Goal: Information Seeking & Learning: Learn about a topic

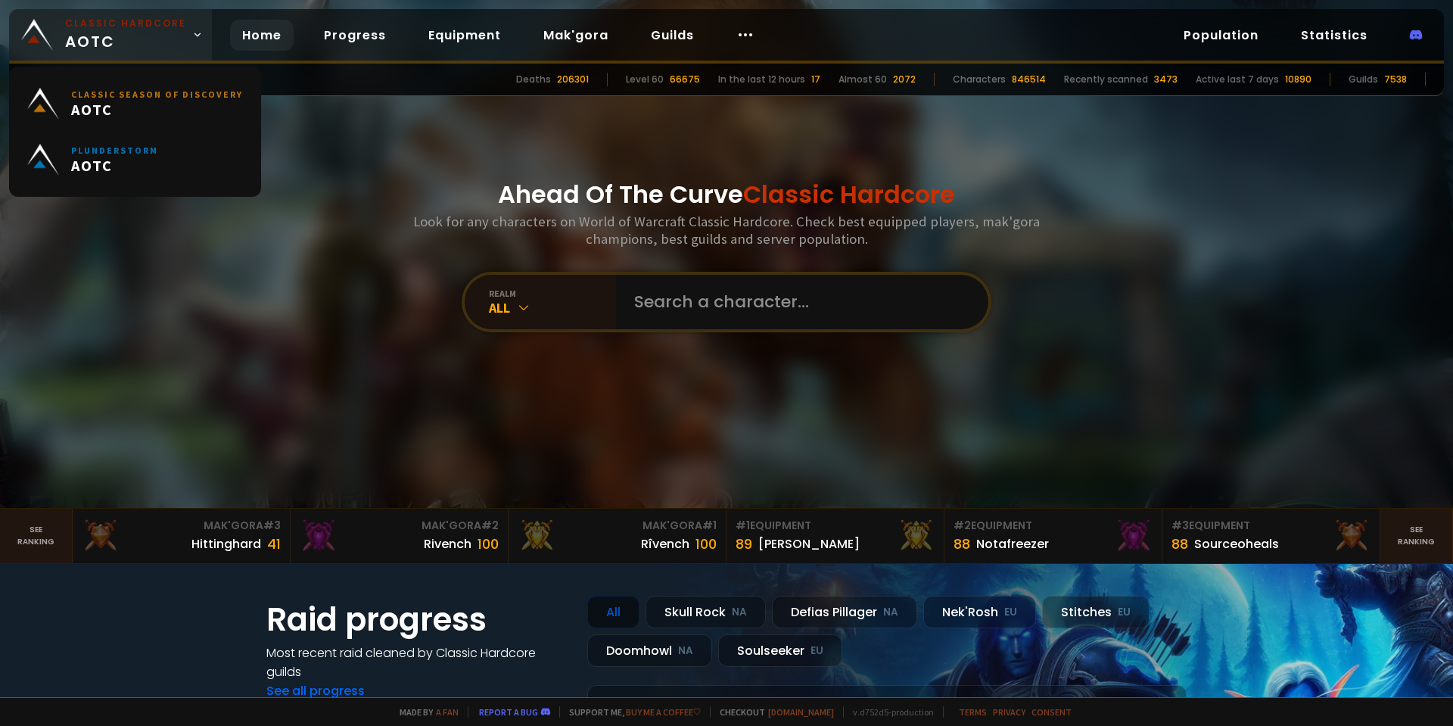
click at [192, 37] on icon at bounding box center [197, 35] width 11 height 11
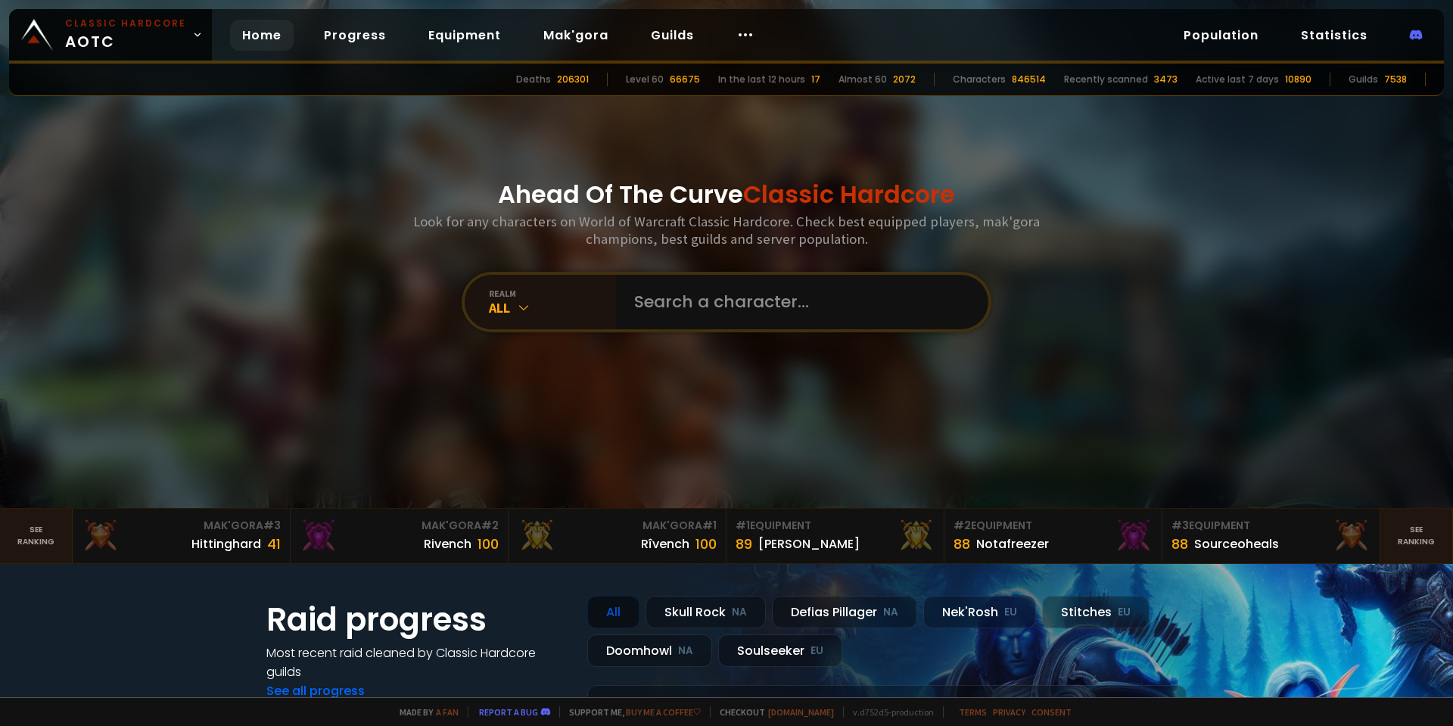
click at [471, 134] on div "Ahead Of The Curve Classic Hardcore Look for any characters on World of Warcraf…" at bounding box center [727, 254] width 912 height 508
click at [348, 39] on link "Progress" at bounding box center [355, 35] width 86 height 31
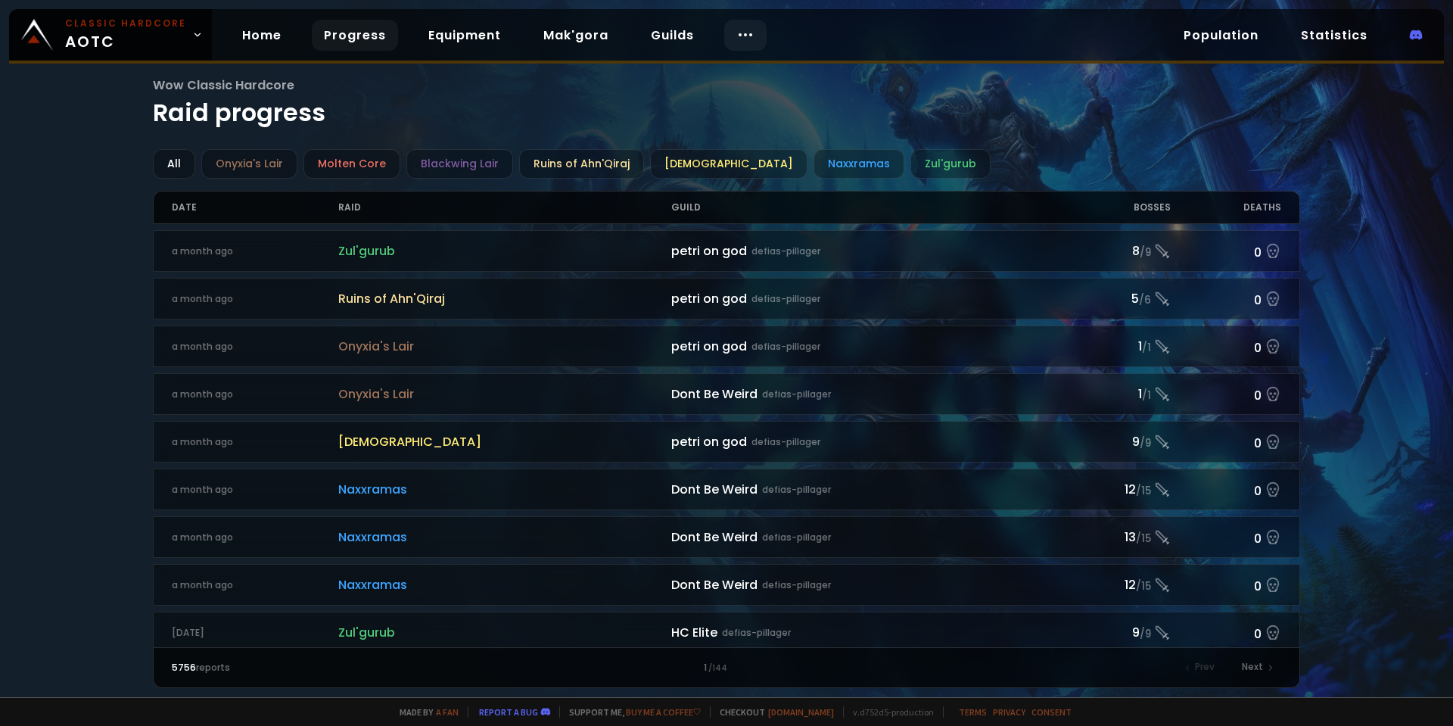
click at [739, 35] on icon at bounding box center [745, 35] width 18 height 18
click at [733, 81] on link "Race to 60" at bounding box center [739, 79] width 131 height 33
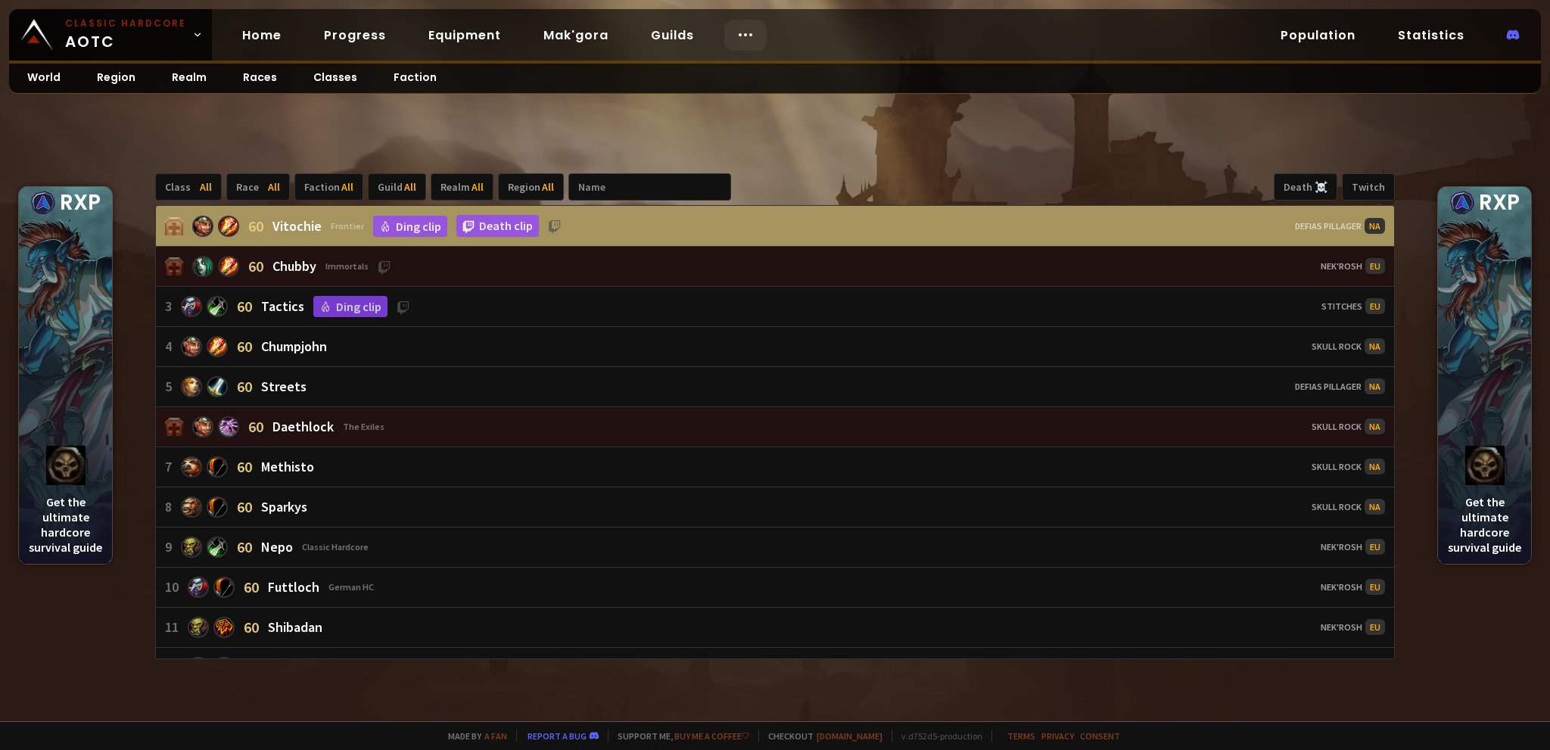
click at [736, 35] on icon at bounding box center [745, 35] width 18 height 18
click at [801, 32] on div "Classic Hardcore AOTC Home Progress Equipment Mak'gora Guilds Population Statis…" at bounding box center [775, 36] width 1532 height 54
click at [329, 29] on link "Progress" at bounding box center [355, 35] width 86 height 31
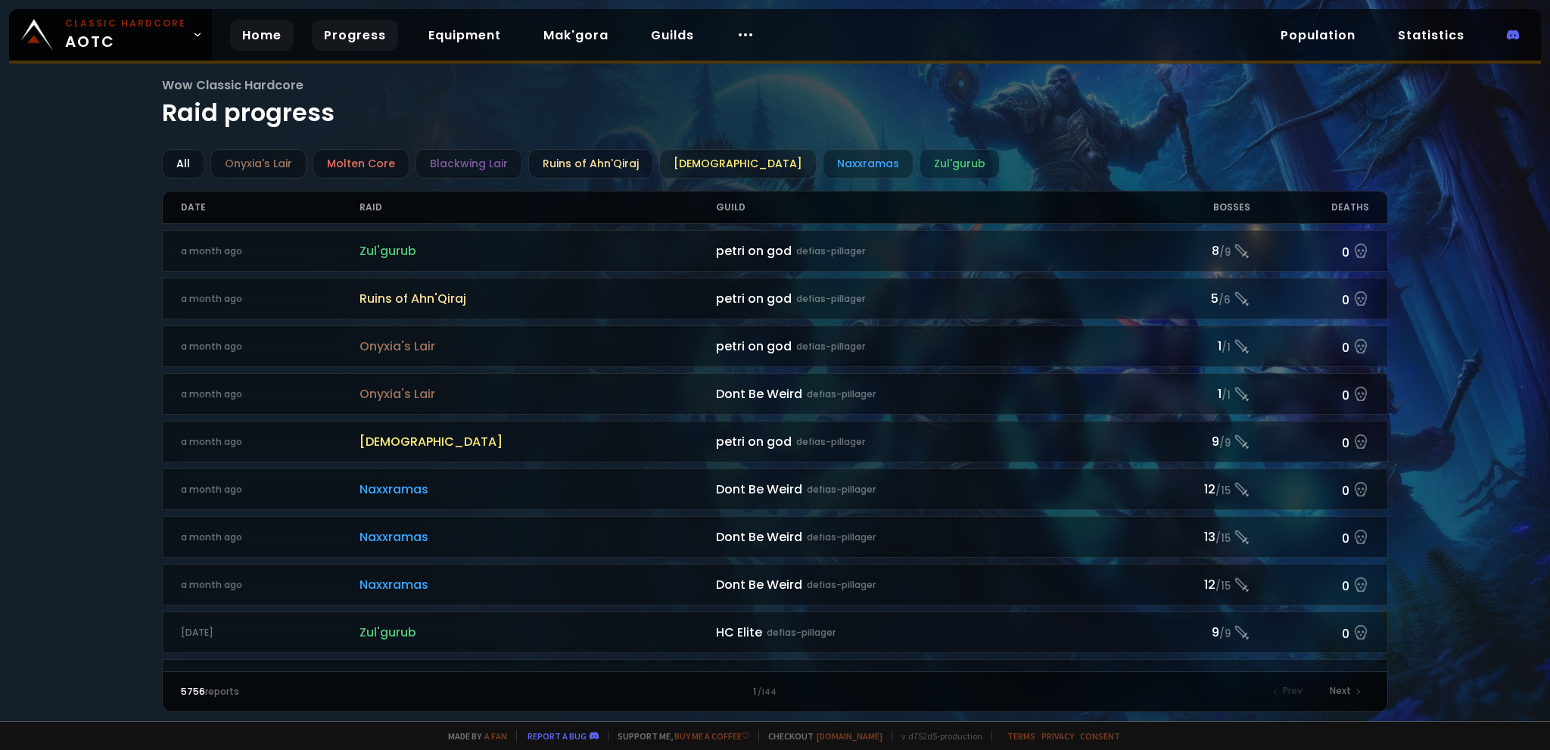
click at [260, 32] on link "Home" at bounding box center [262, 35] width 64 height 31
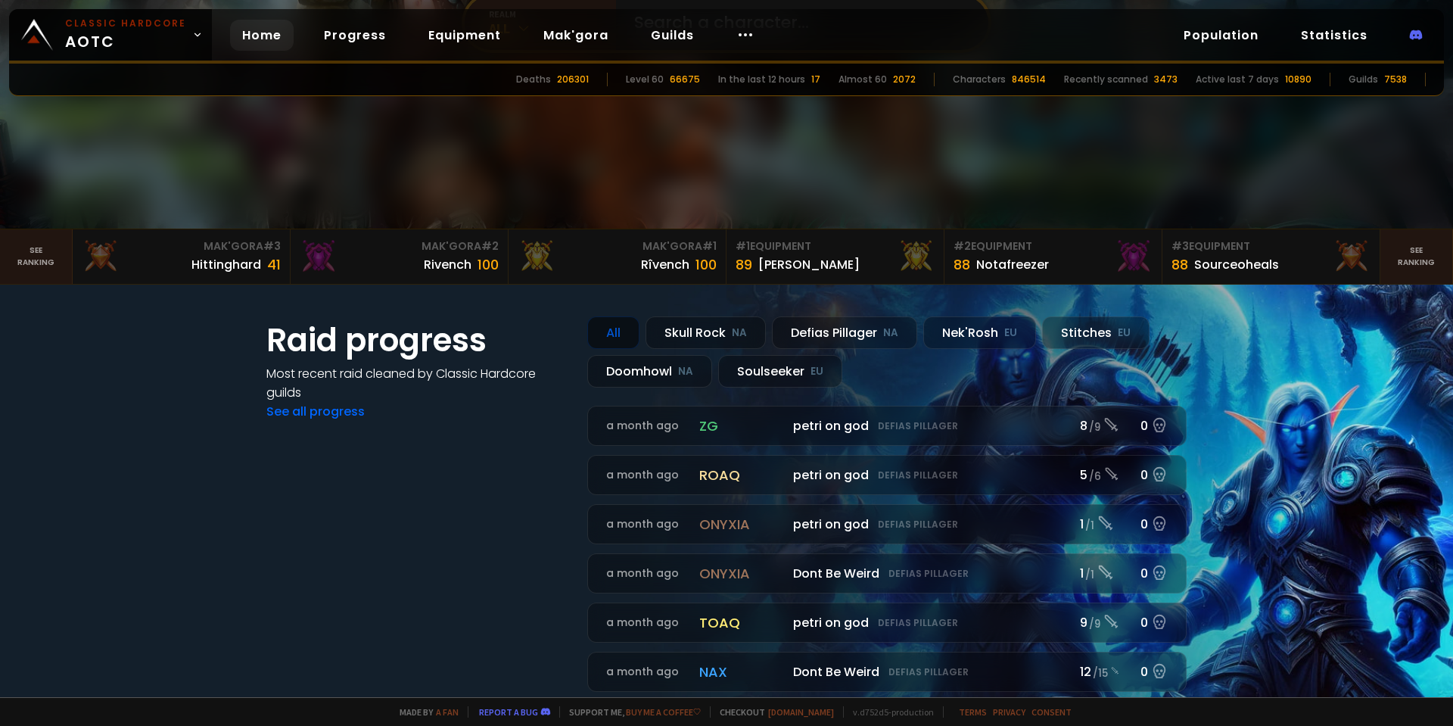
scroll to position [303, 0]
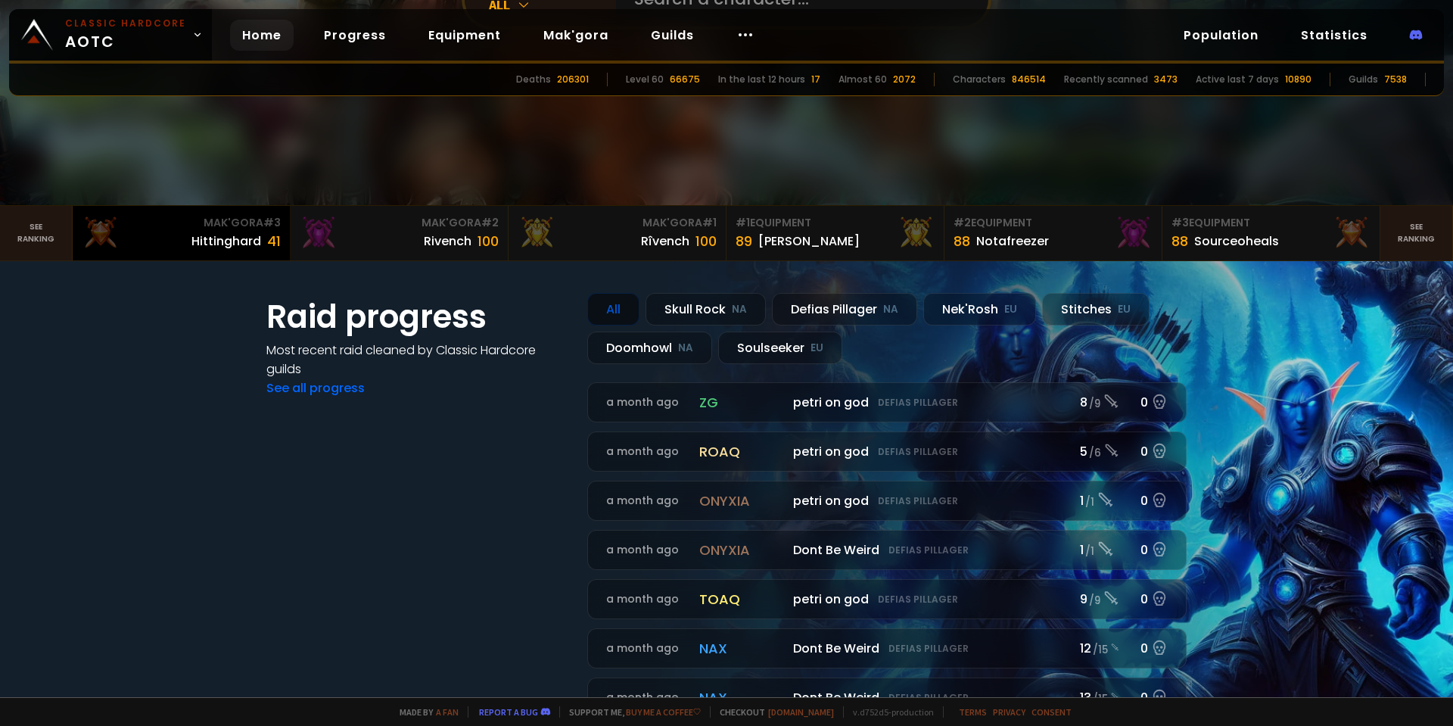
click at [185, 236] on div "Hittinghard 41" at bounding box center [181, 241] width 199 height 20
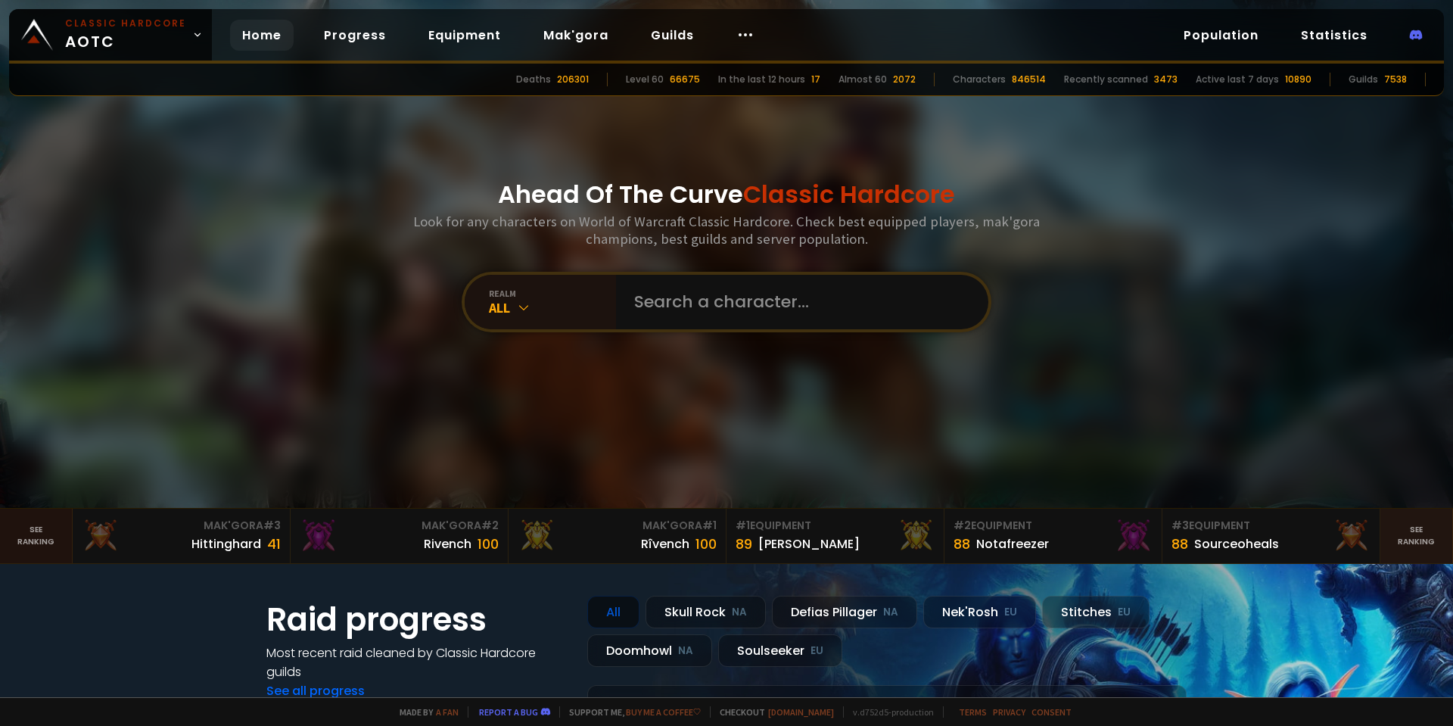
click at [45, 538] on link "See ranking" at bounding box center [36, 536] width 73 height 54
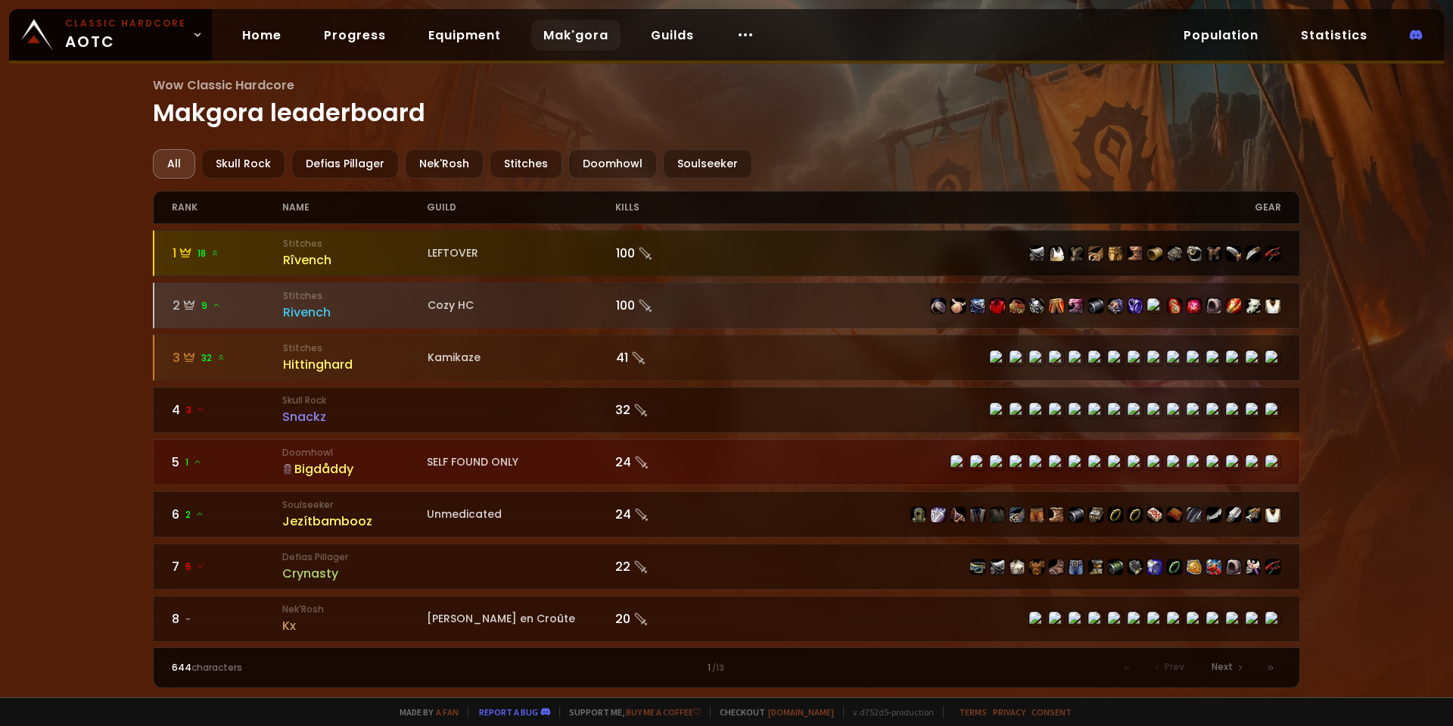
click at [322, 256] on div "Rîvench" at bounding box center [355, 259] width 145 height 19
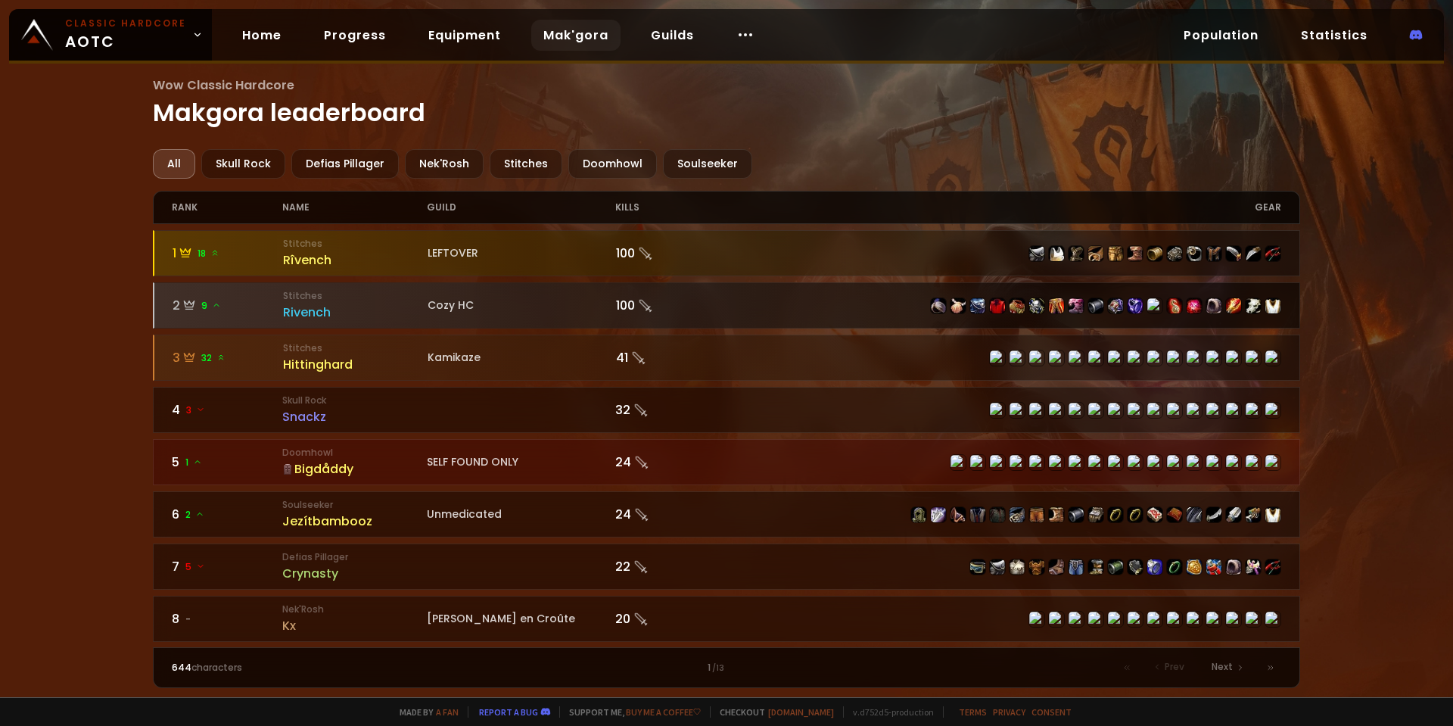
click at [338, 303] on div "Rivench" at bounding box center [355, 312] width 145 height 19
